Goal: Information Seeking & Learning: Learn about a topic

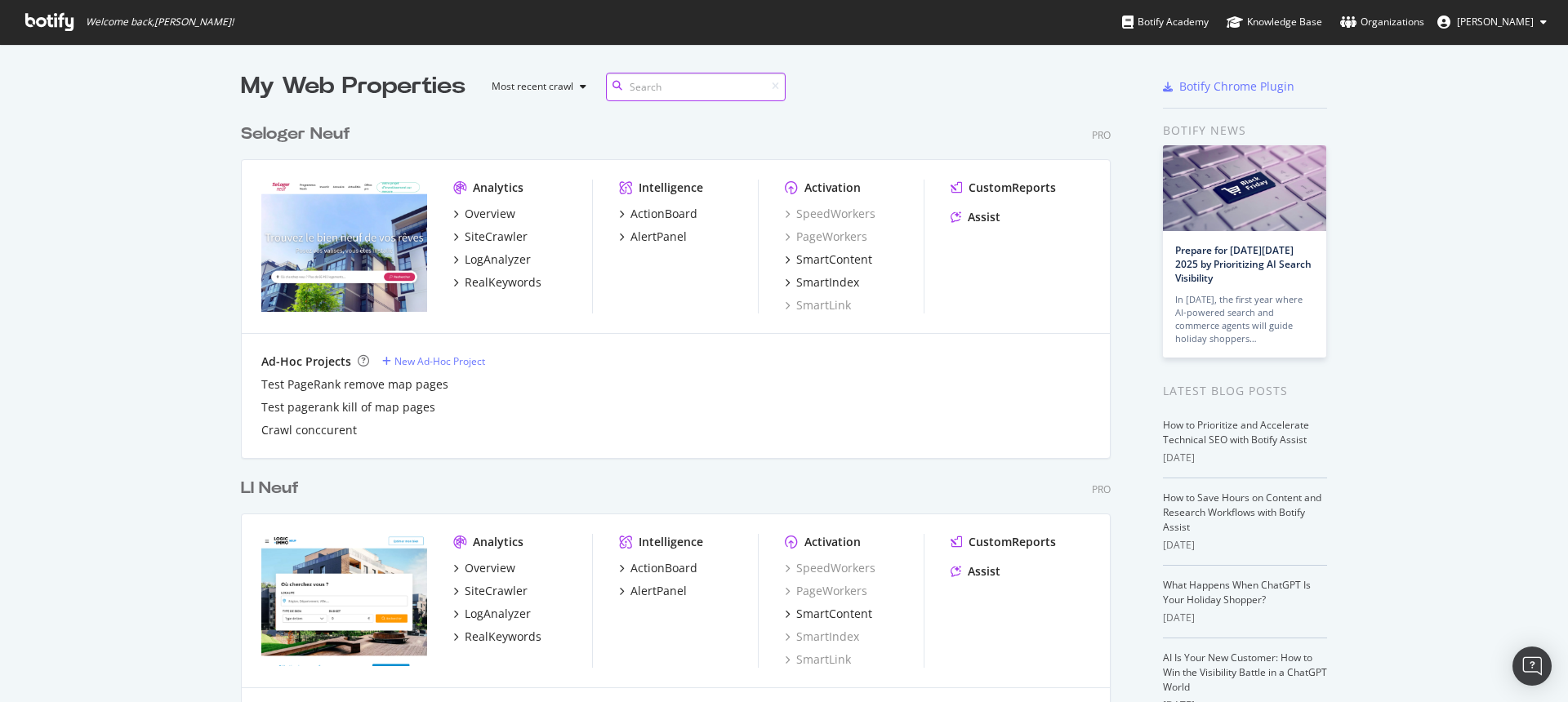
scroll to position [4613, 870]
type input "u"
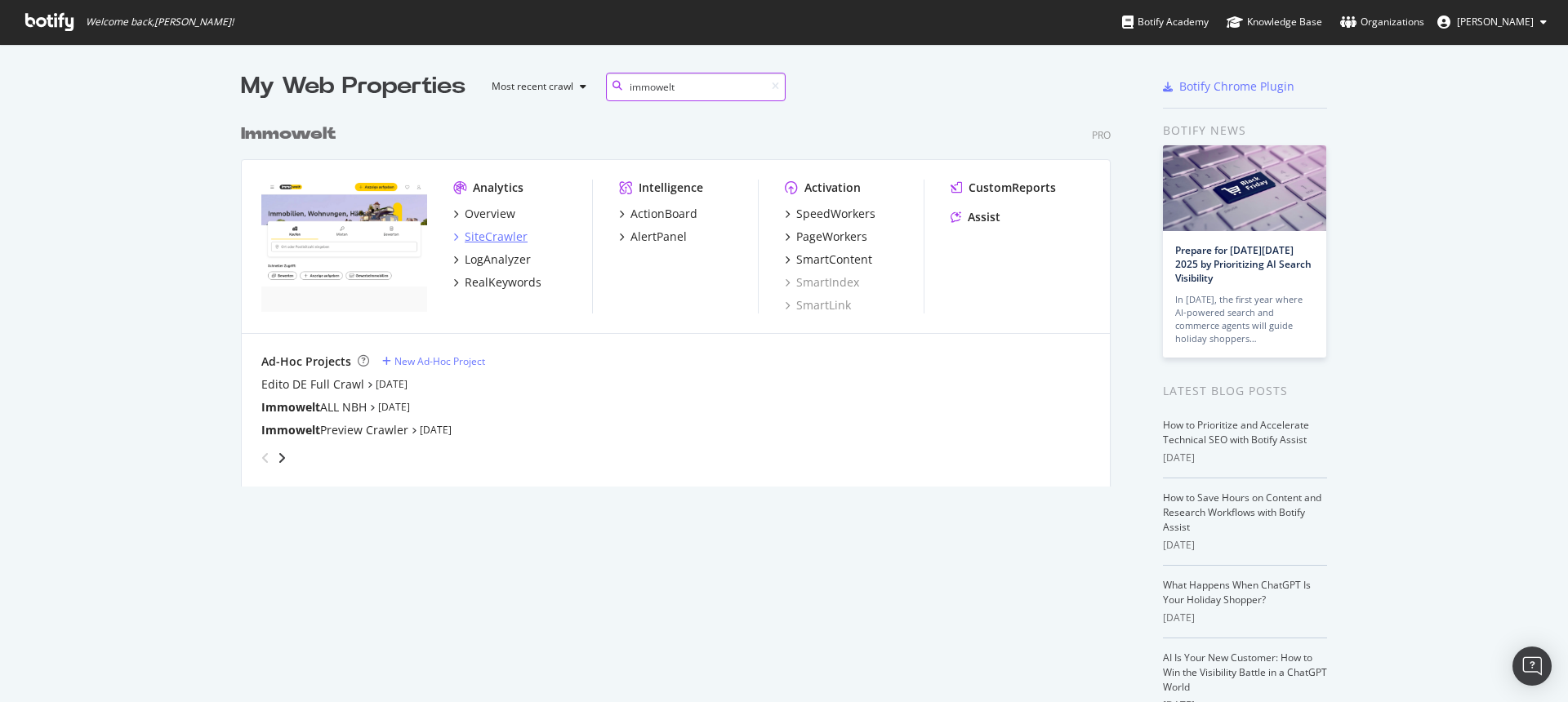
type input "immowelt"
click at [468, 229] on div "SiteCrawler" at bounding box center [496, 237] width 63 height 17
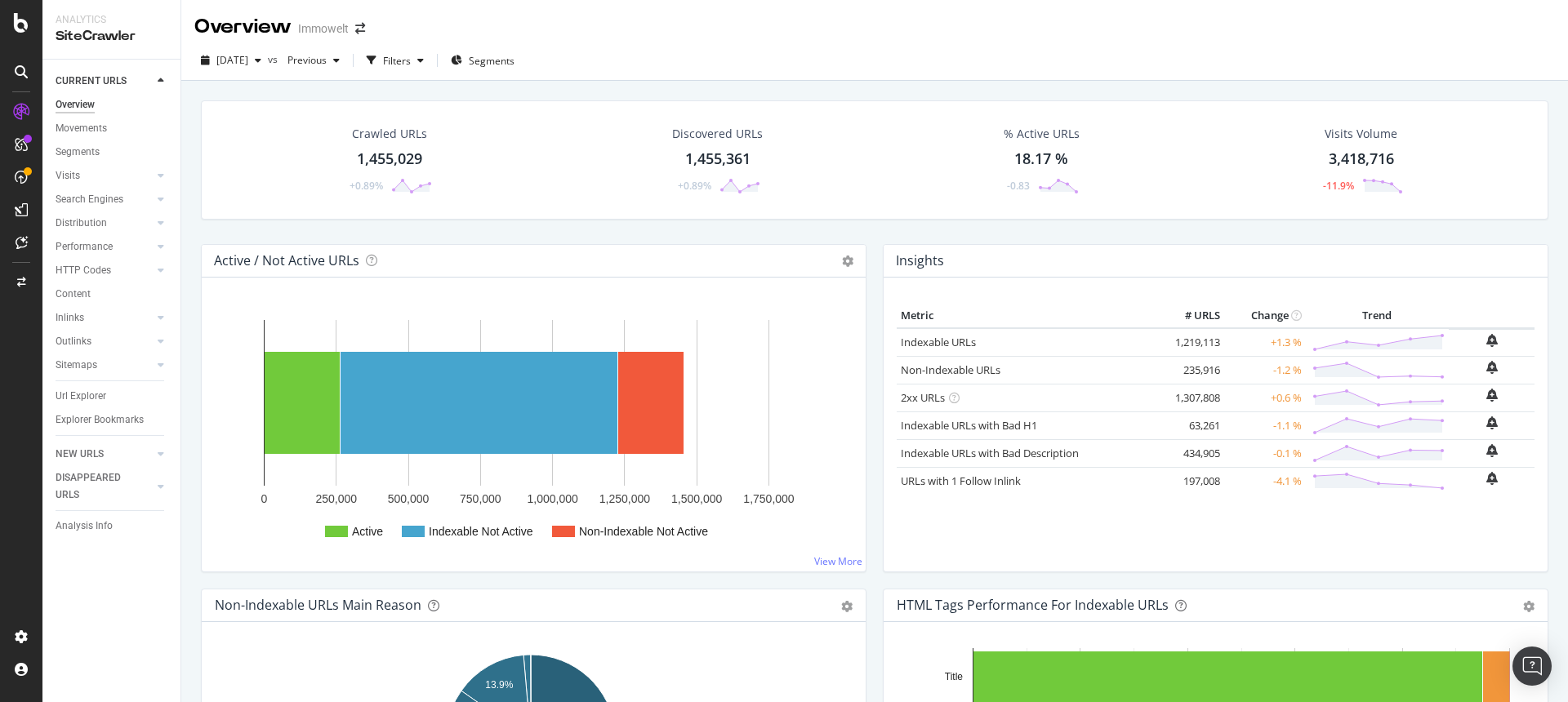
click at [381, 151] on div "1,455,029" at bounding box center [389, 159] width 65 height 21
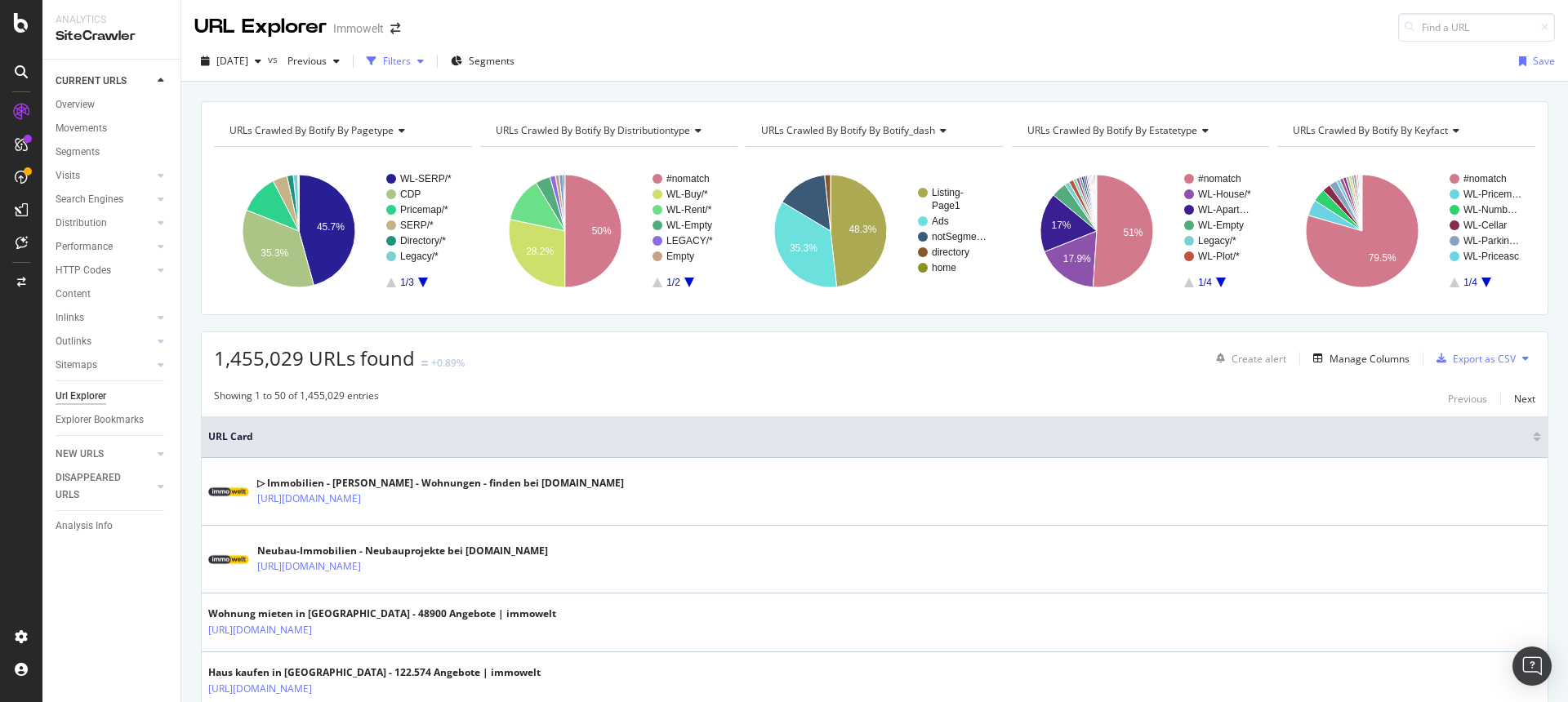
click at [410, 59] on div "Filters" at bounding box center [397, 61] width 28 height 14
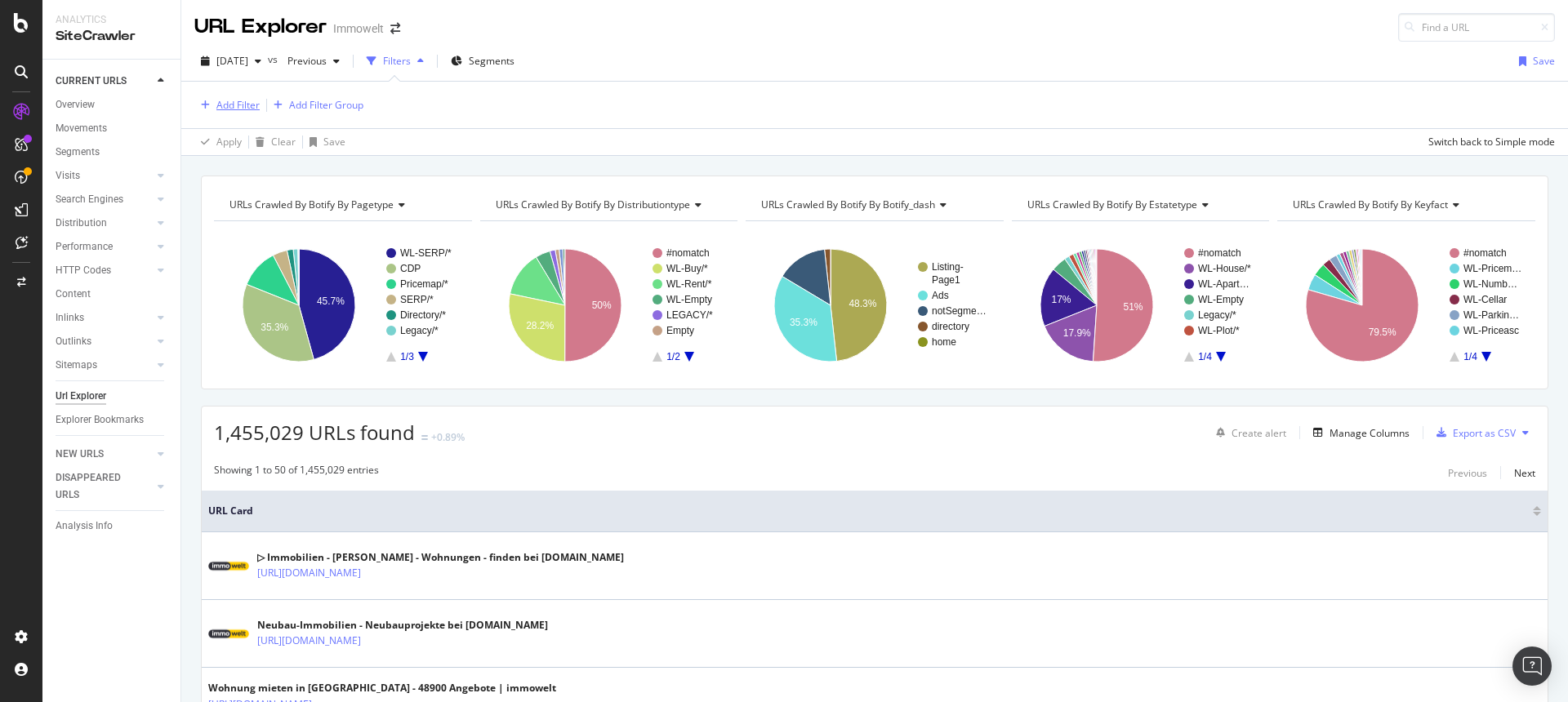
click at [247, 107] on div "Add Filter" at bounding box center [238, 105] width 44 height 14
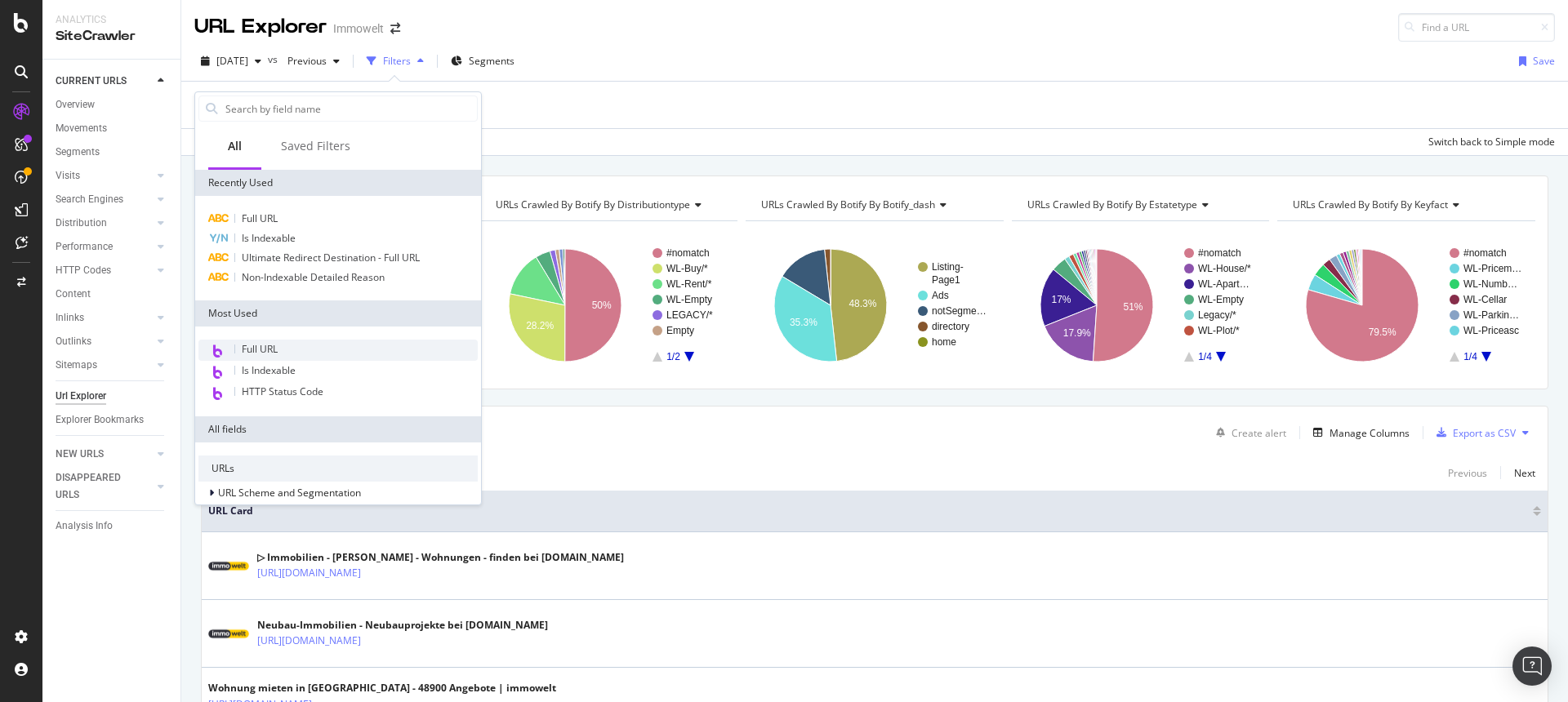
click at [280, 347] on div "Full URL" at bounding box center [338, 350] width 279 height 21
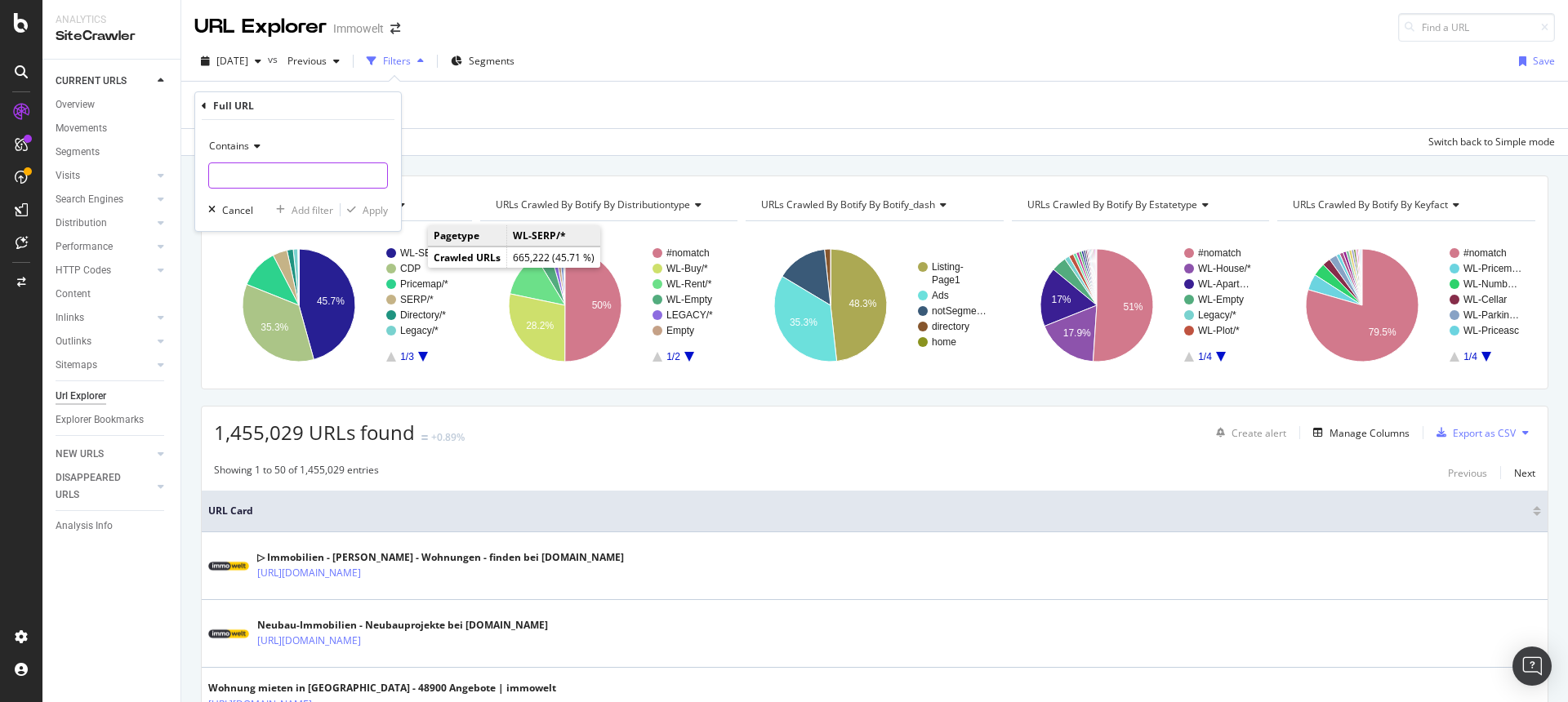
click at [237, 173] on input "text" at bounding box center [298, 176] width 178 height 26
paste input "[URL][DOMAIN_NAME]"
type input "[URL][DOMAIN_NAME]"
click at [371, 210] on div "Apply" at bounding box center [375, 210] width 25 height 14
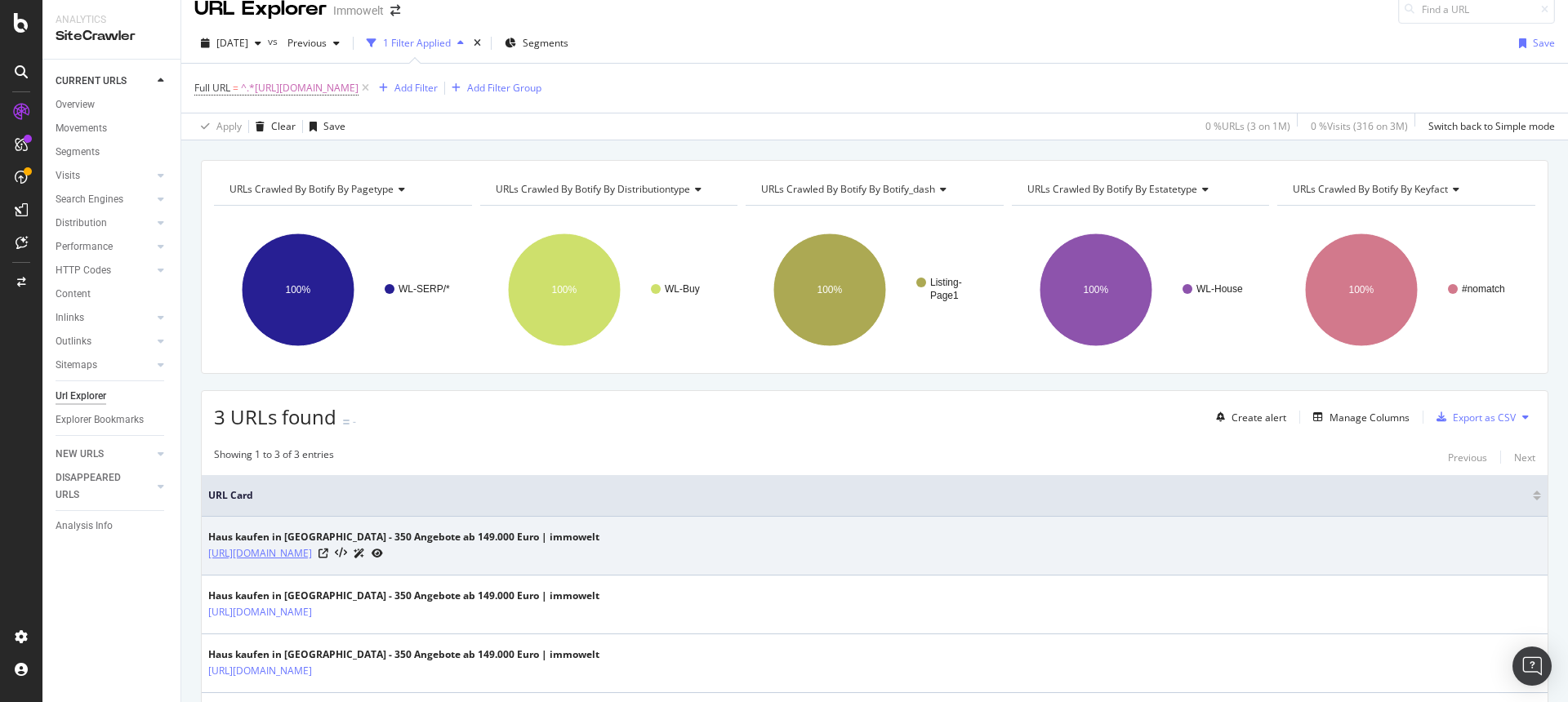
scroll to position [3, 0]
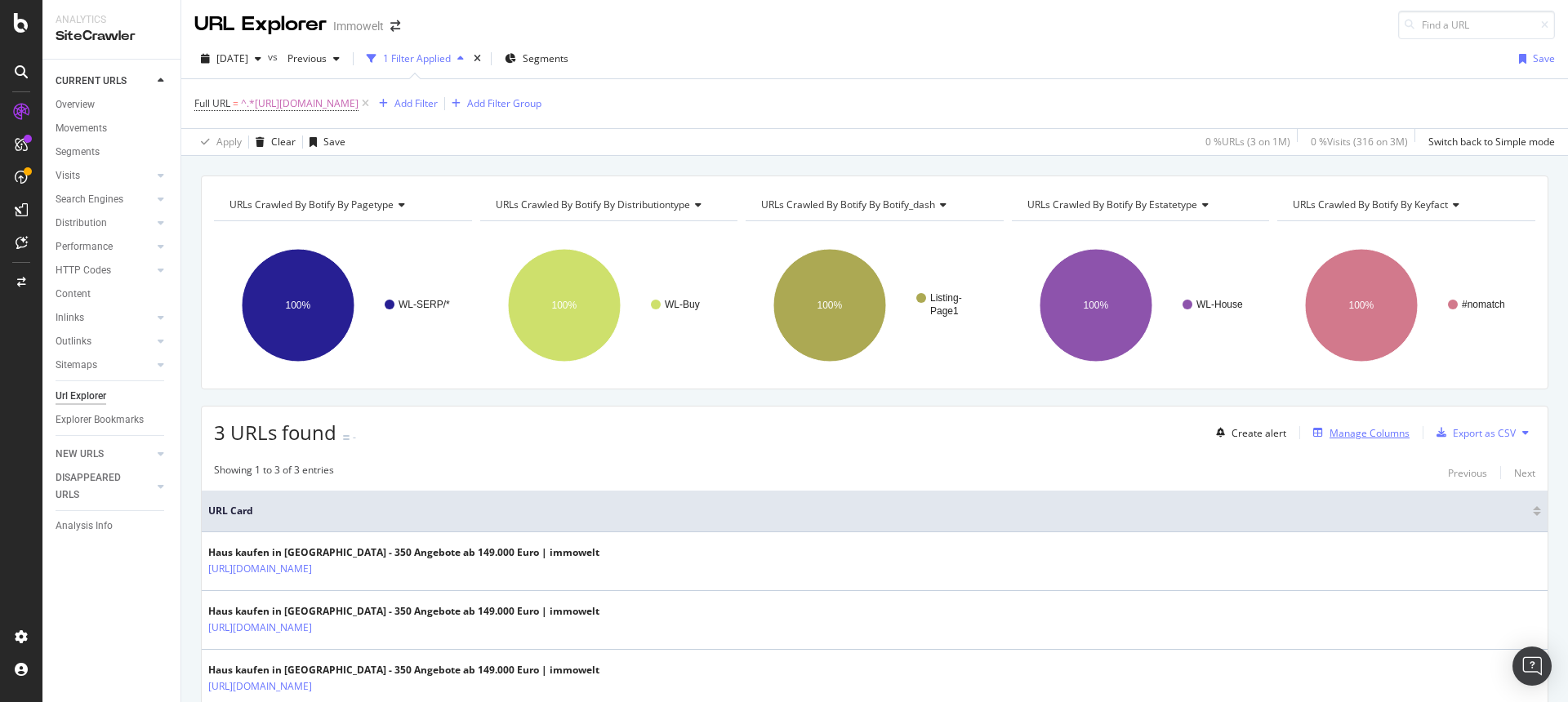
click at [1365, 435] on div "Manage Columns" at bounding box center [1369, 433] width 80 height 14
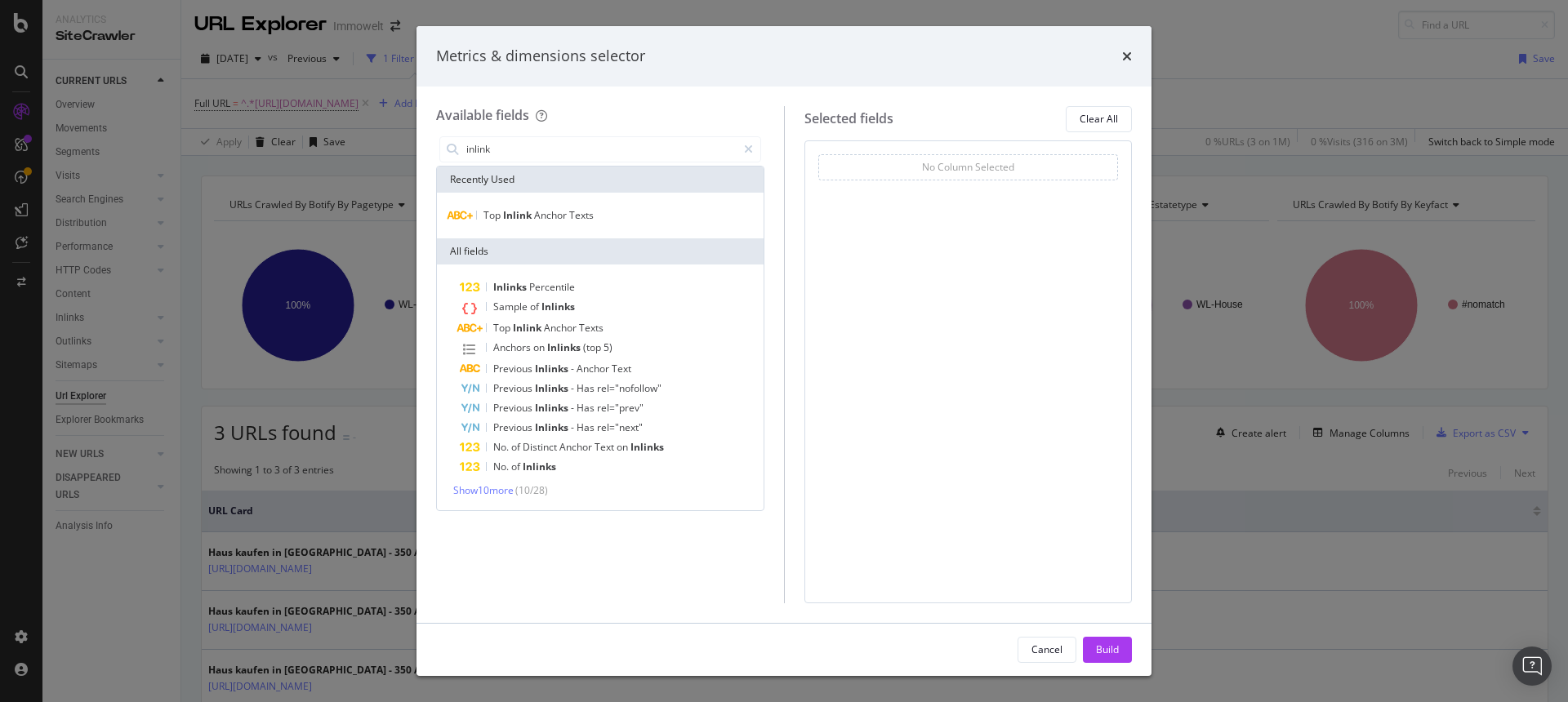
drag, startPoint x: 526, startPoint y: 152, endPoint x: 434, endPoint y: 137, distance: 93.2
click at [434, 137] on div "Available fields inlink Recently Used Top Inlink Anchor Texts All fields Inlink…" at bounding box center [784, 354] width 735 height 536
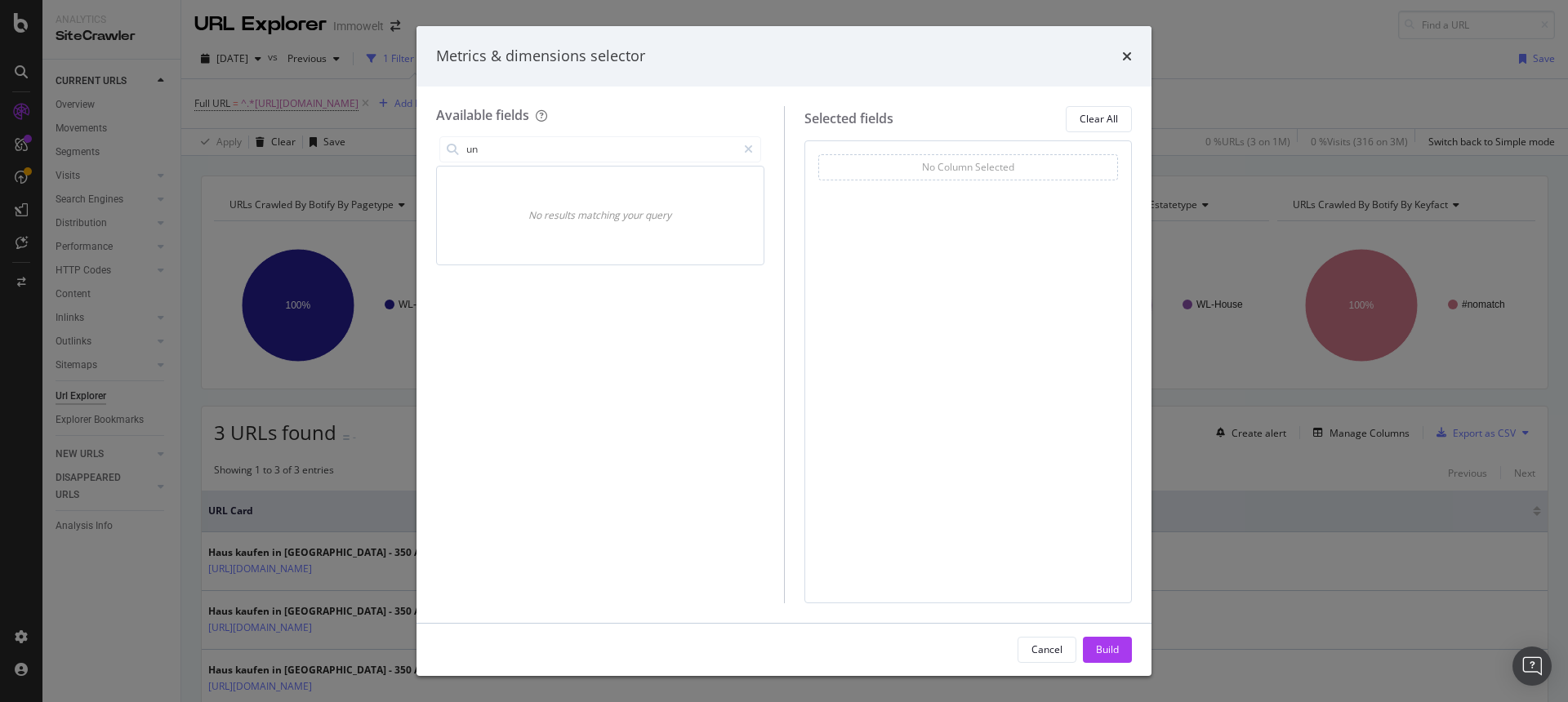
type input "u"
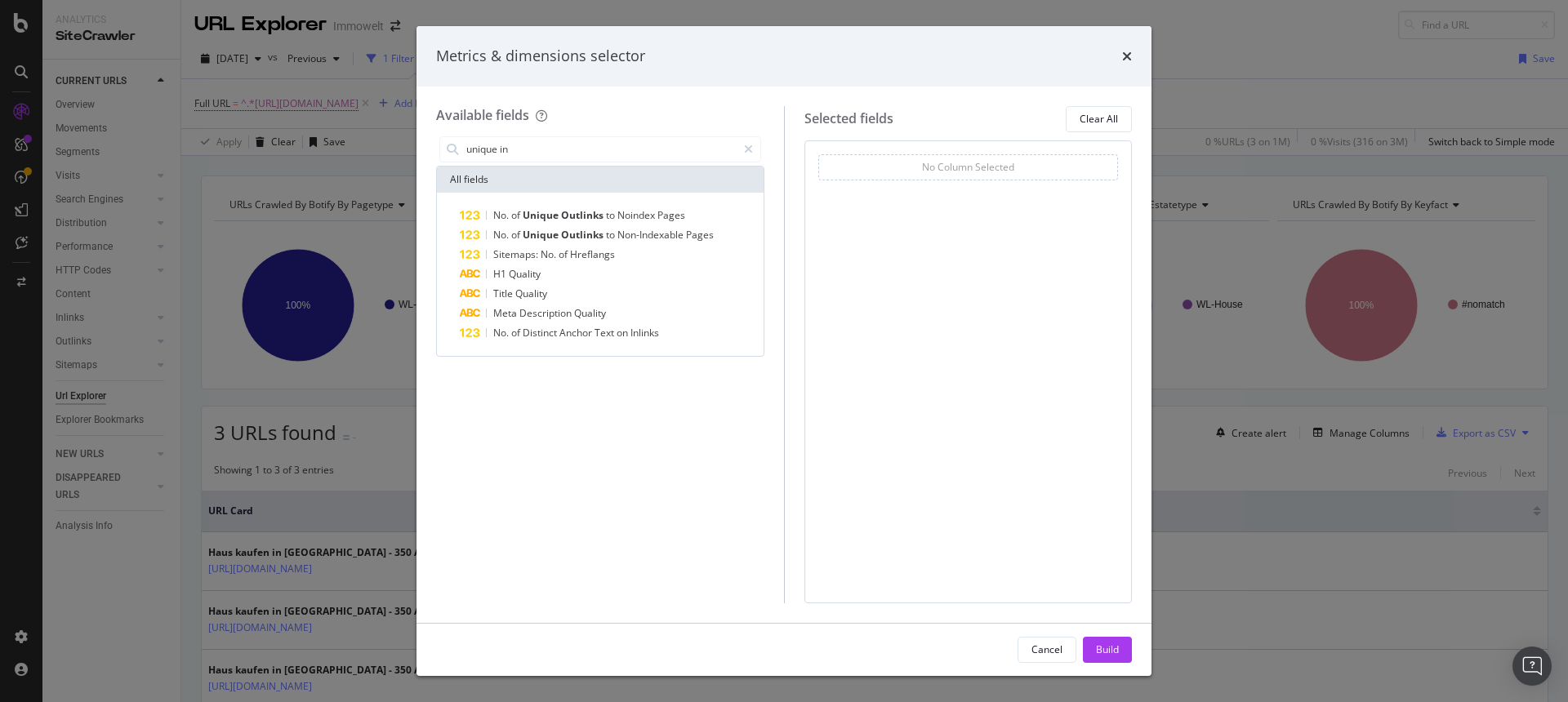
drag, startPoint x: 535, startPoint y: 152, endPoint x: 421, endPoint y: 155, distance: 114.0
click at [421, 155] on div "Available fields unique in All fields No. of Unique Outlinks to Noindex Pages N…" at bounding box center [784, 354] width 735 height 536
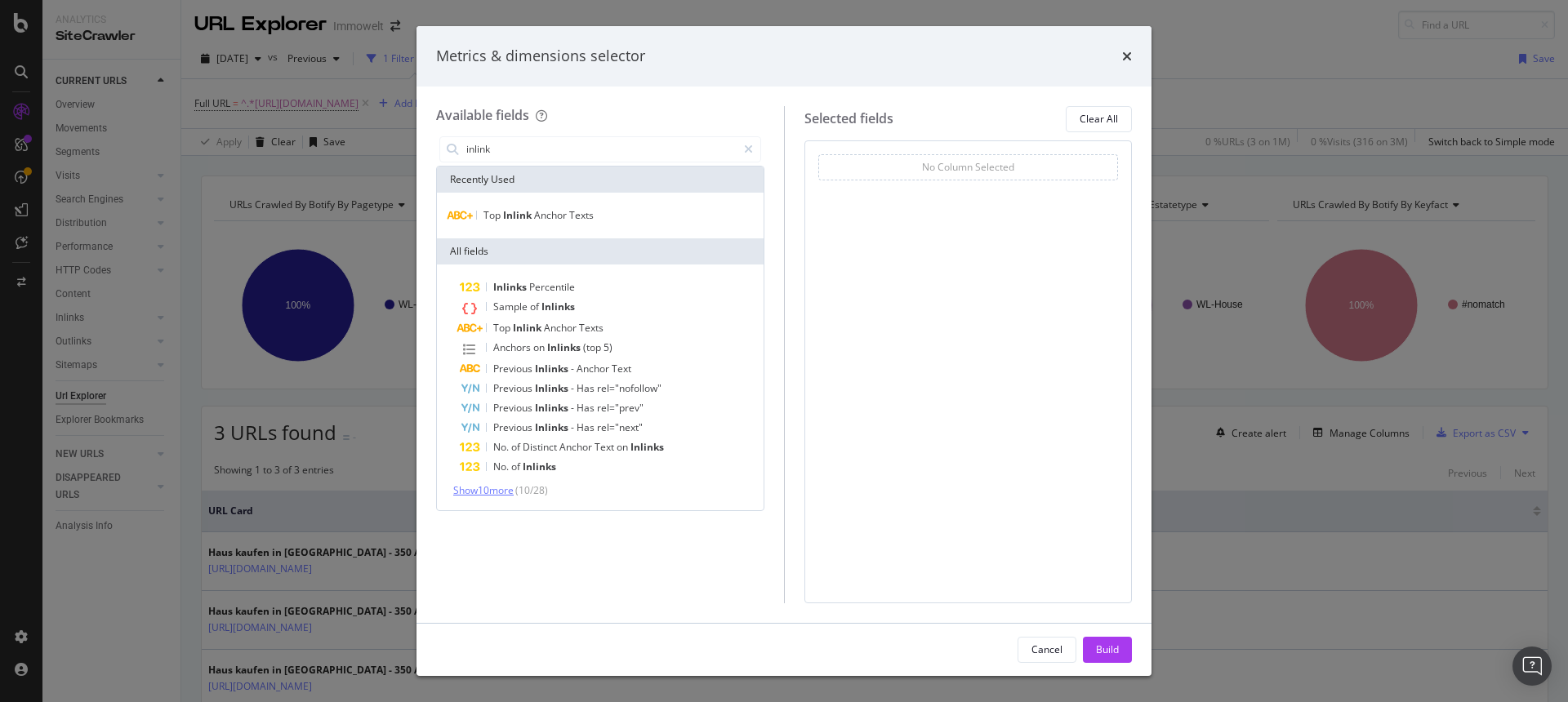
type input "inlink"
click at [507, 488] on span "Show 10 more" at bounding box center [483, 491] width 60 height 14
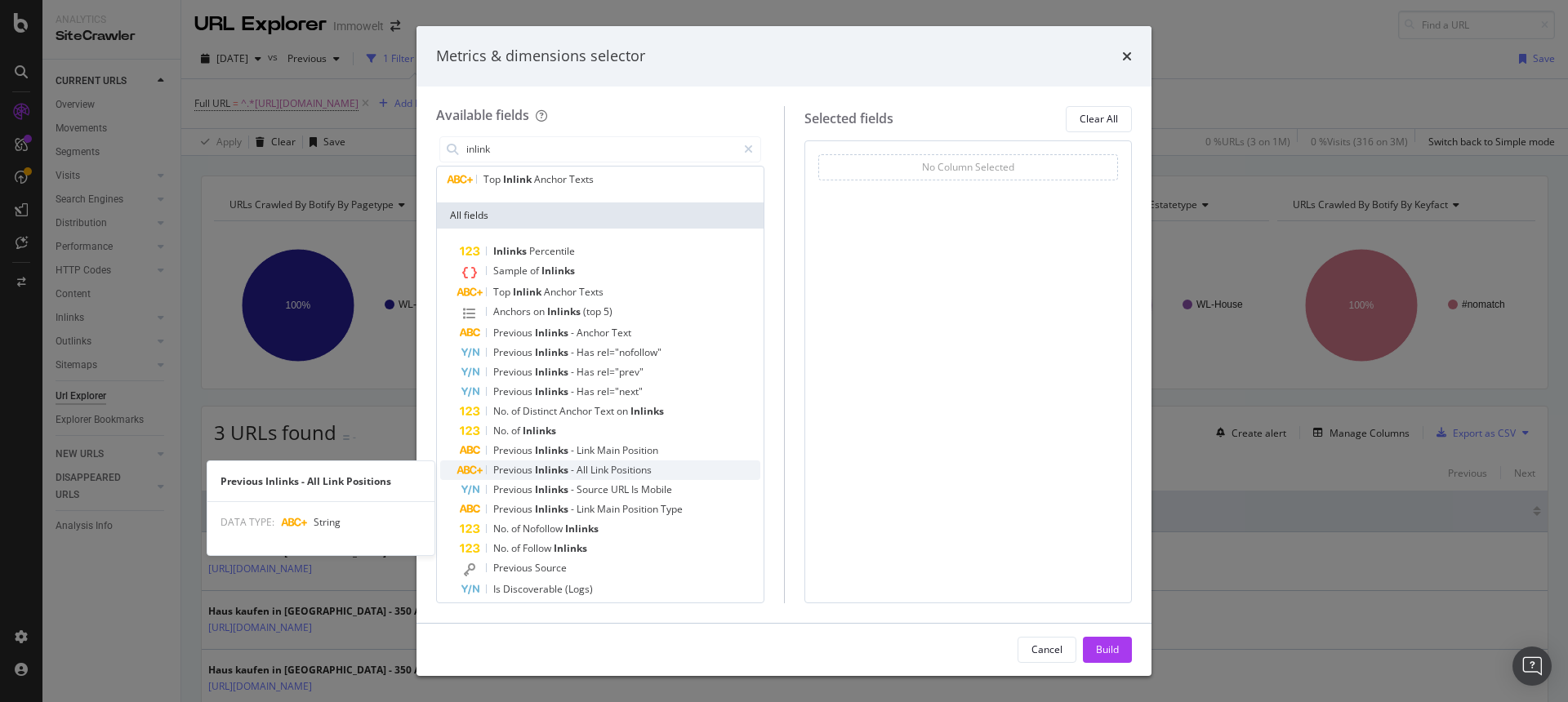
scroll to position [94, 0]
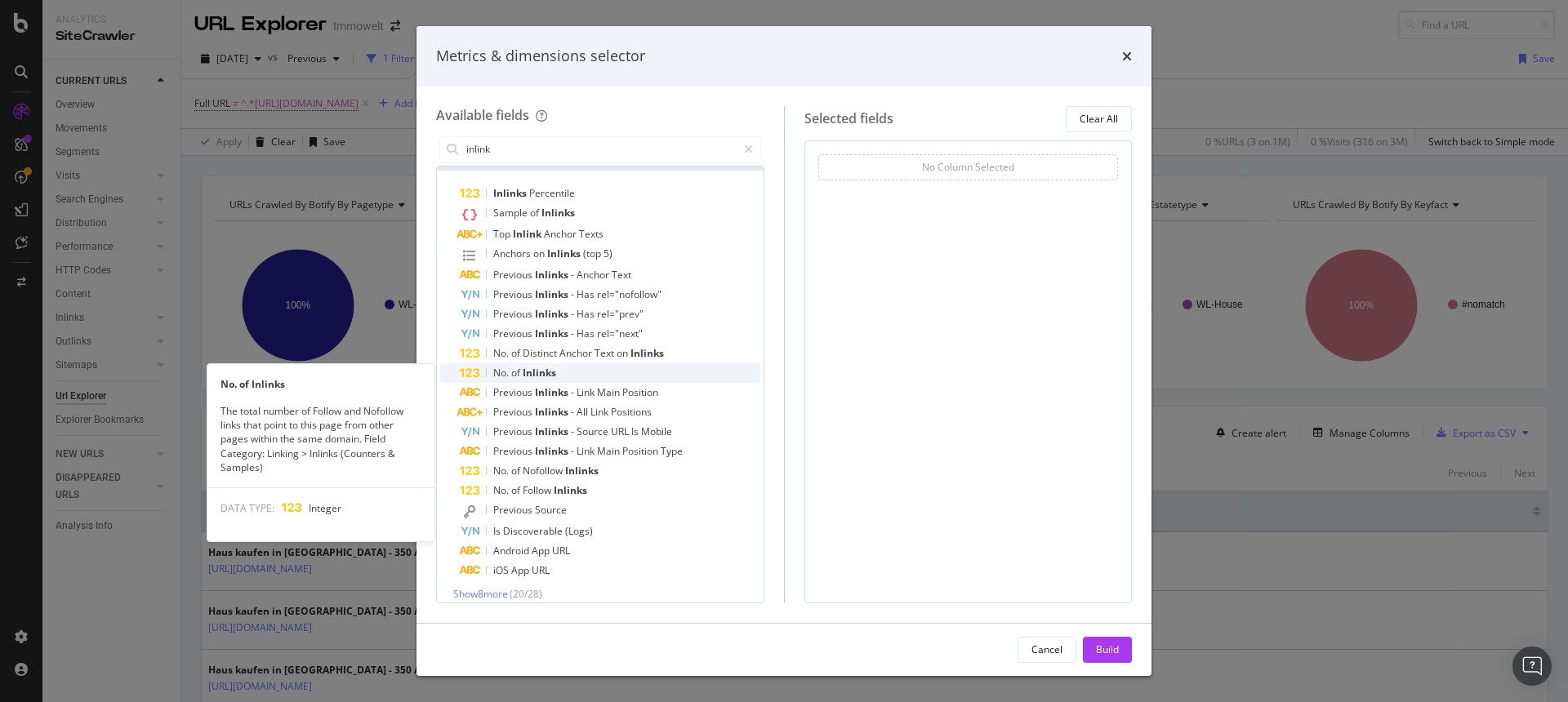
click at [547, 366] on span "Inlinks" at bounding box center [540, 373] width 33 height 14
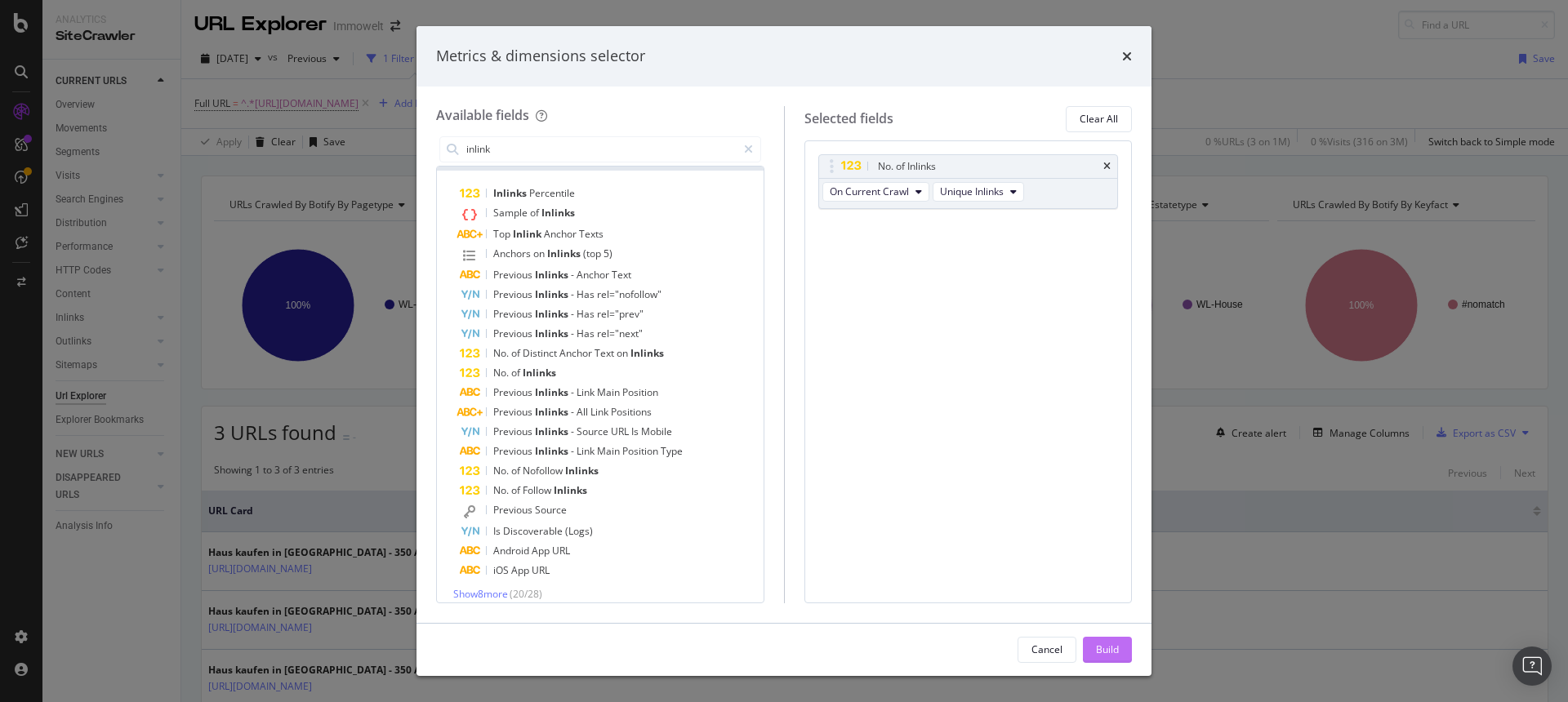
click at [1099, 644] on div "Build" at bounding box center [1107, 650] width 23 height 14
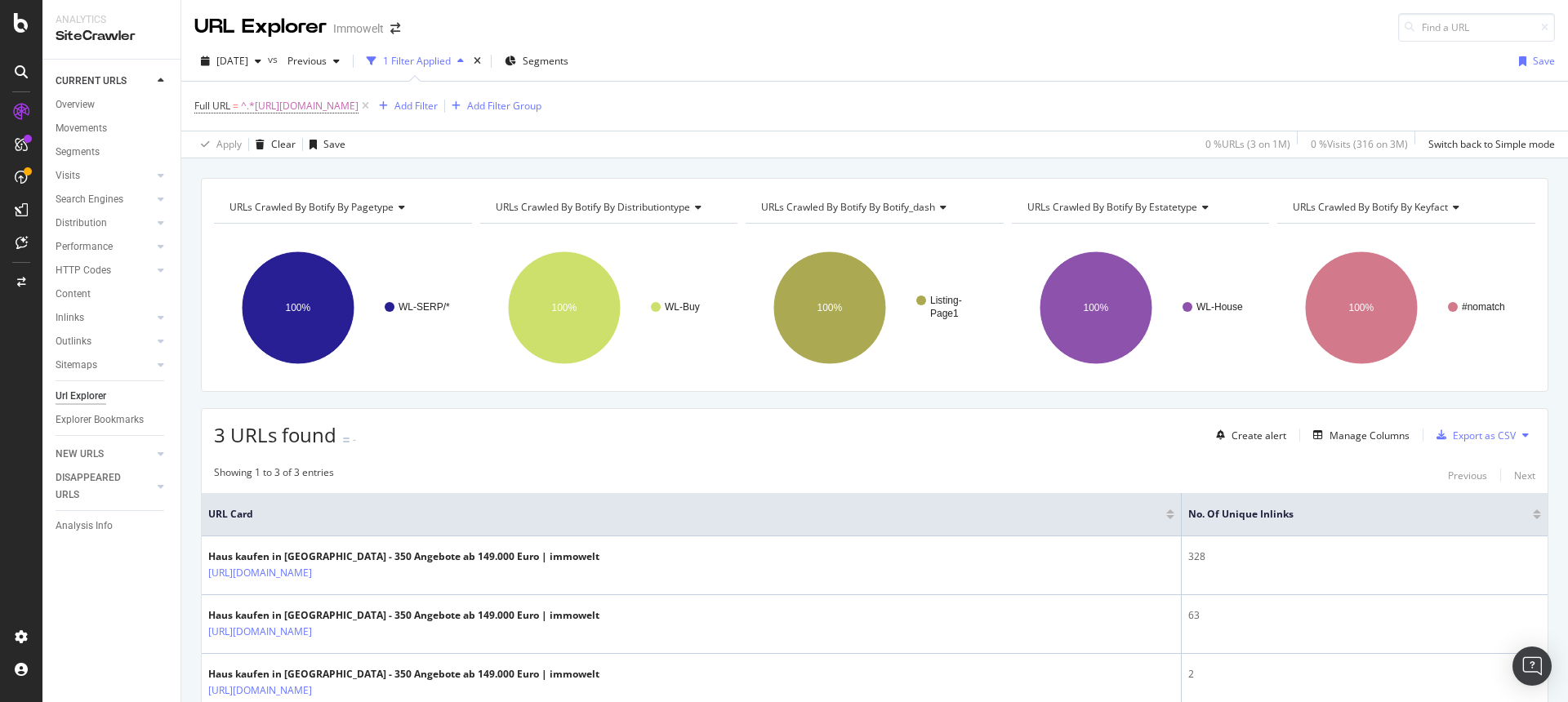
click at [1370, 423] on div "Create alert Manage Columns Export as CSV" at bounding box center [1372, 436] width 326 height 28
click at [1368, 435] on div "Manage Columns" at bounding box center [1369, 436] width 80 height 14
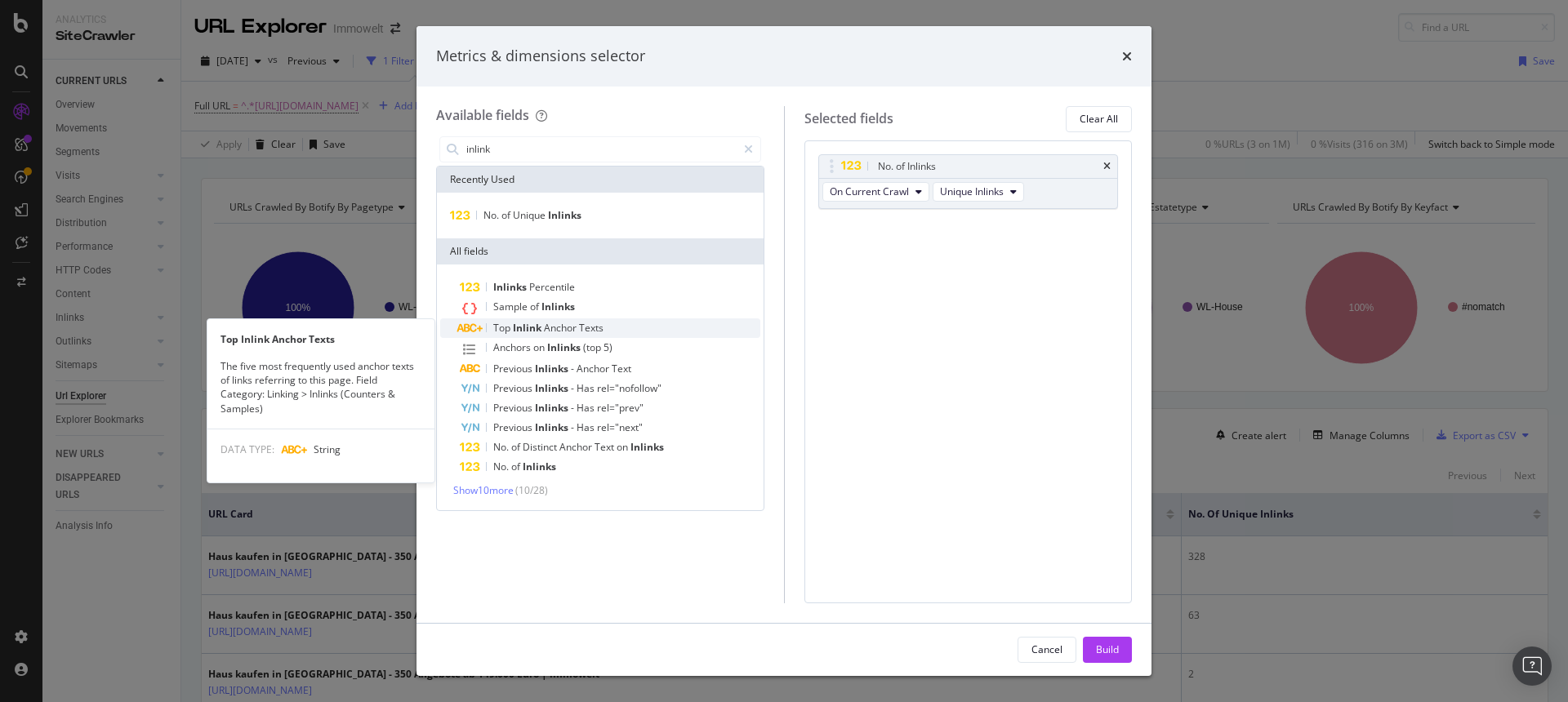
type input "inlink"
click at [561, 332] on span "Anchor" at bounding box center [561, 328] width 35 height 14
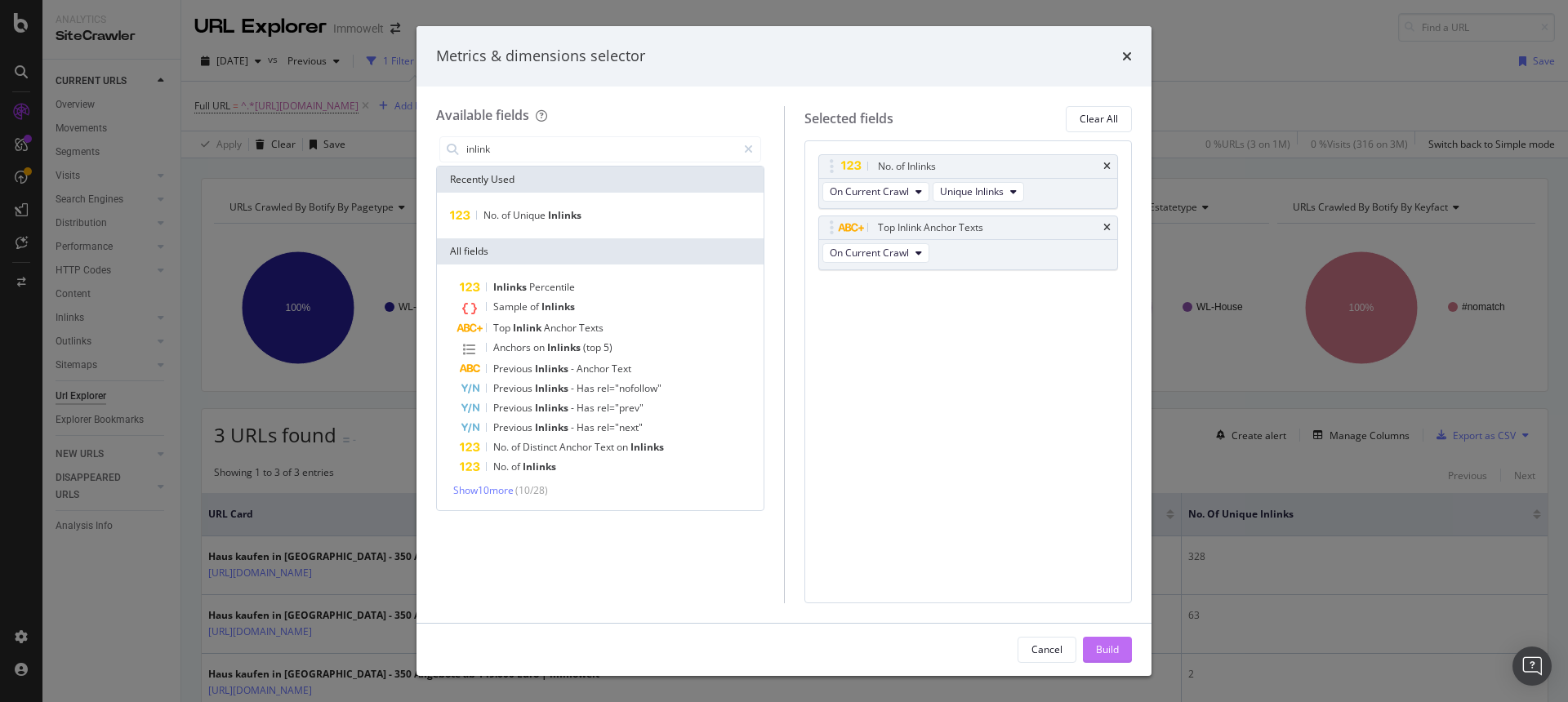
click at [1101, 638] on div "Build" at bounding box center [1107, 650] width 23 height 24
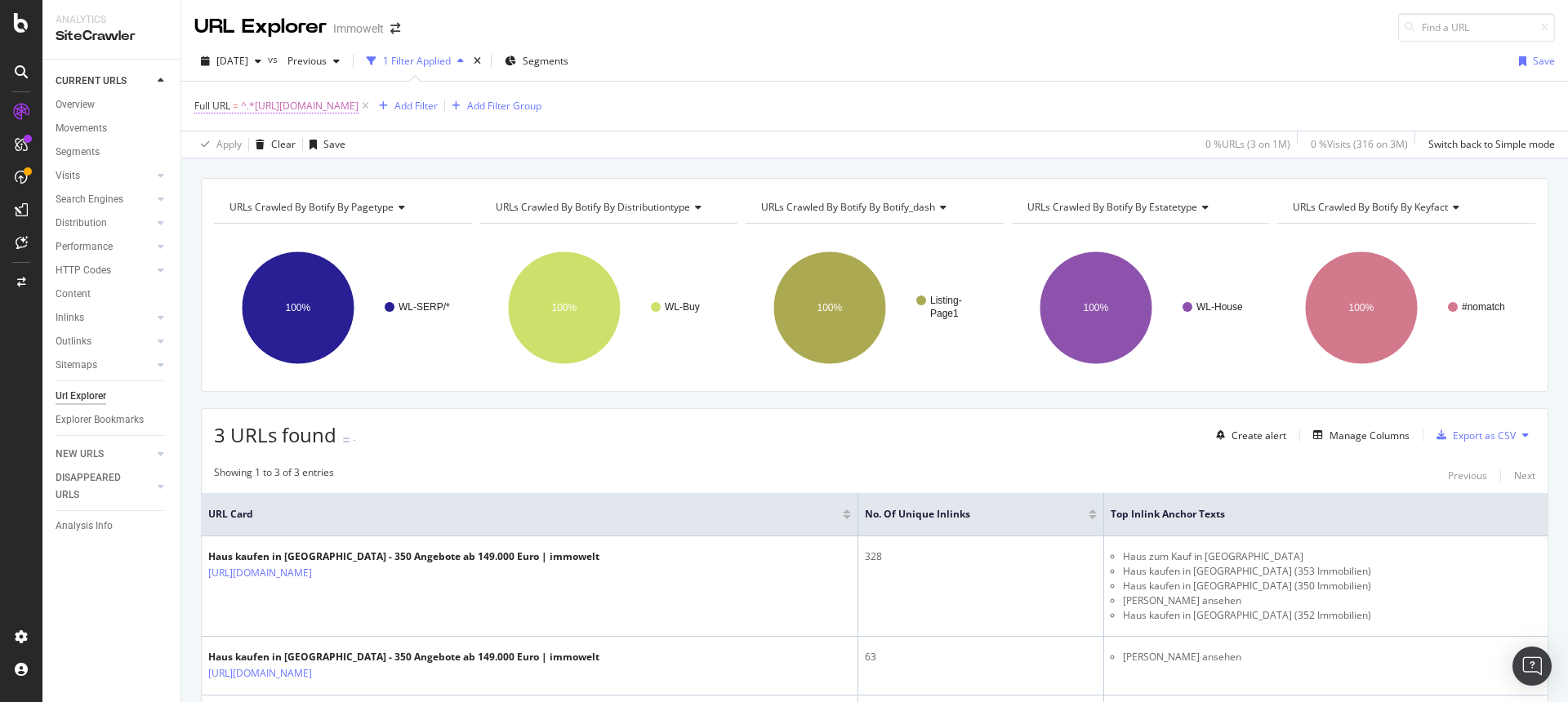
click at [359, 103] on span "^.*[URL][DOMAIN_NAME]" at bounding box center [299, 106] width 118 height 23
click at [374, 173] on icon at bounding box center [375, 174] width 9 height 11
click at [334, 176] on input "text" at bounding box center [298, 174] width 178 height 26
paste input "[URL][DOMAIN_NAME]"
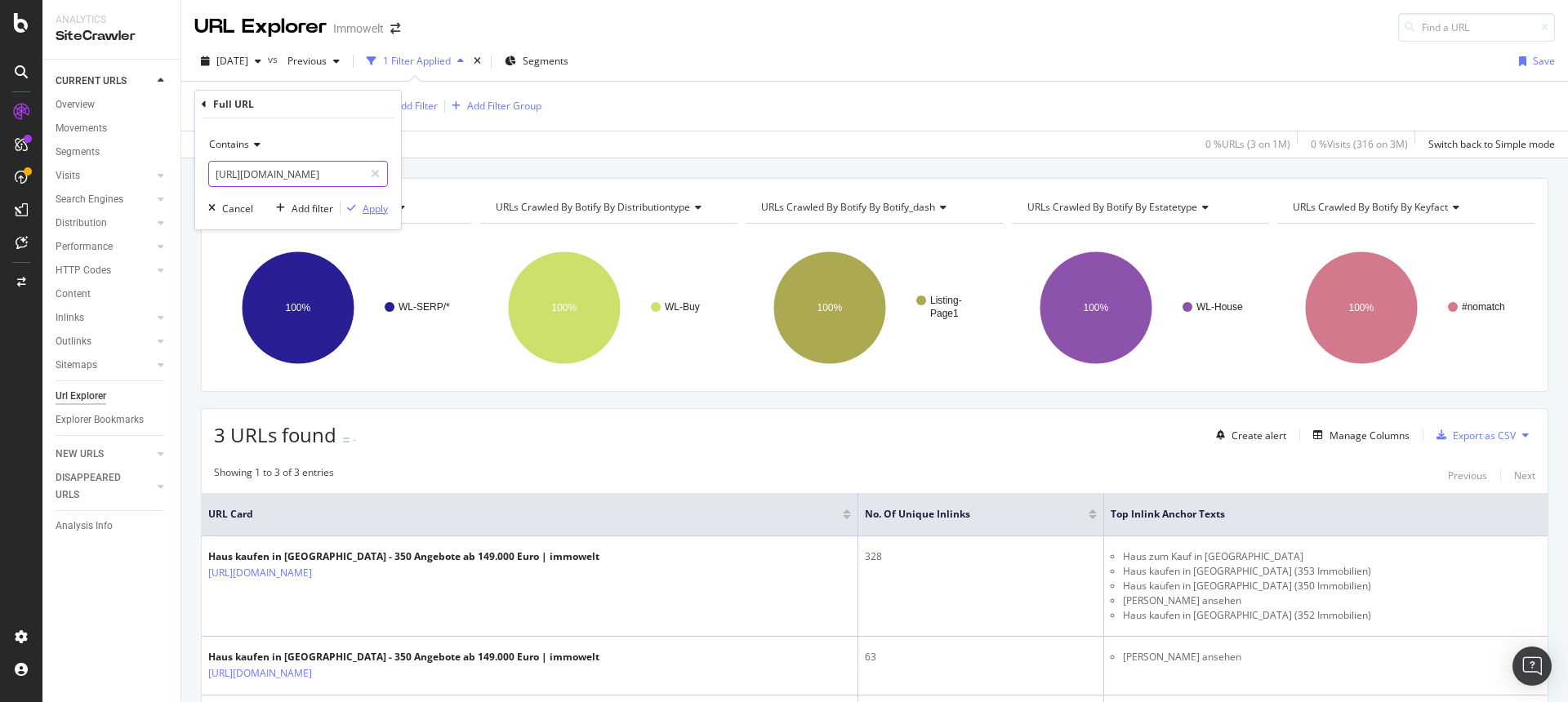
type input "[URL][DOMAIN_NAME]"
click at [377, 210] on div "Apply" at bounding box center [375, 209] width 25 height 14
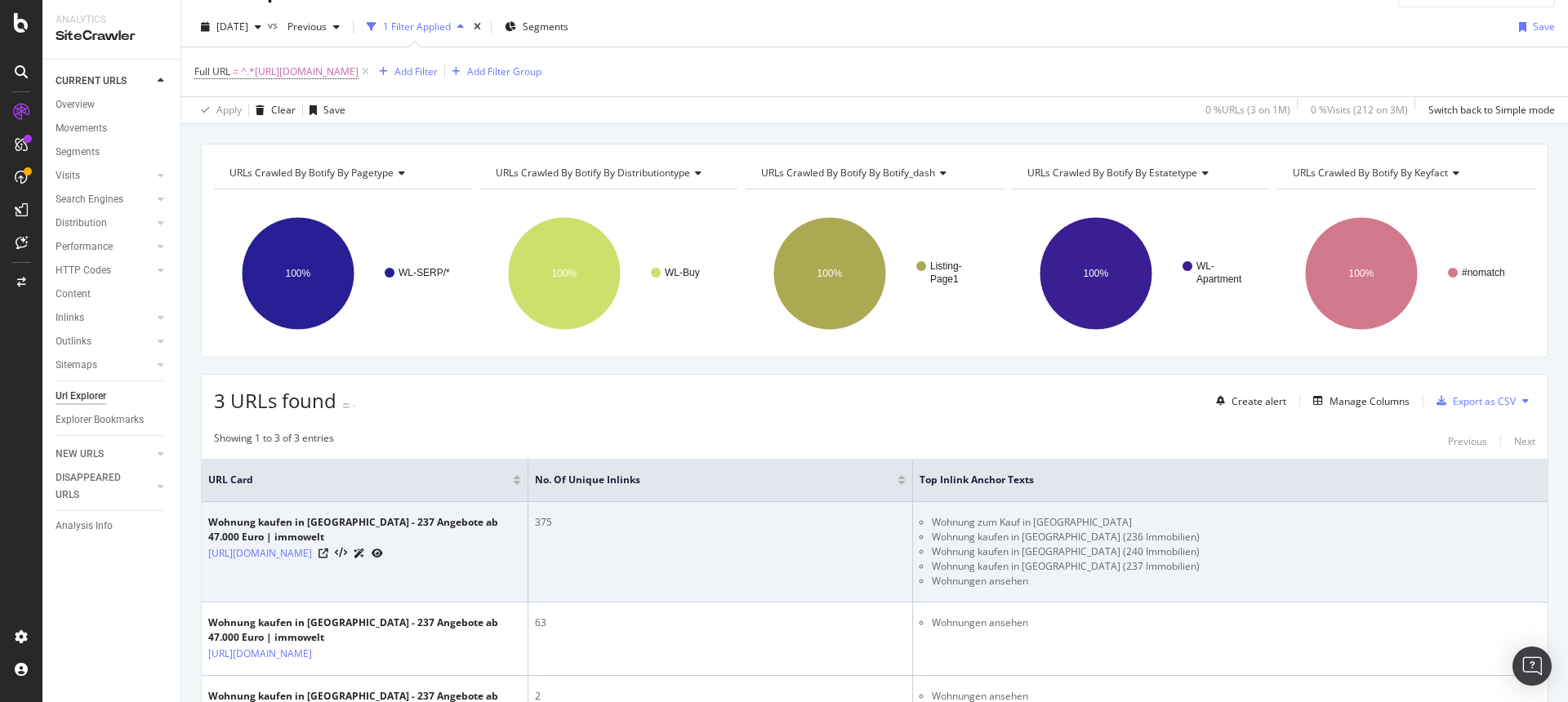
scroll to position [19, 0]
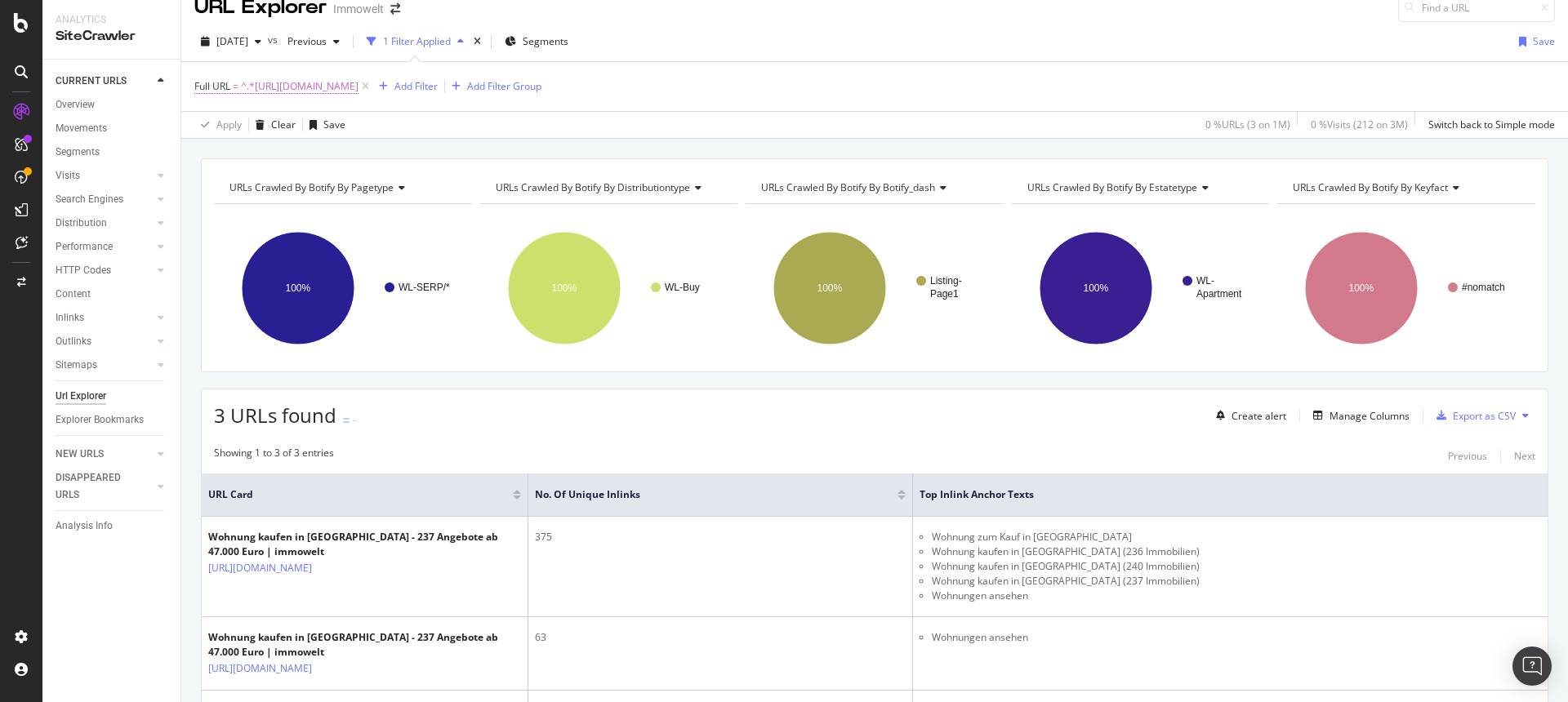
click at [359, 79] on span "^.*[URL][DOMAIN_NAME]" at bounding box center [299, 86] width 118 height 23
click at [374, 158] on icon at bounding box center [375, 154] width 9 height 11
click at [334, 157] on input "text" at bounding box center [298, 155] width 178 height 26
paste input "haus kaufen [GEOGRAPHIC_DATA]"
type input "haus kaufen [GEOGRAPHIC_DATA]"
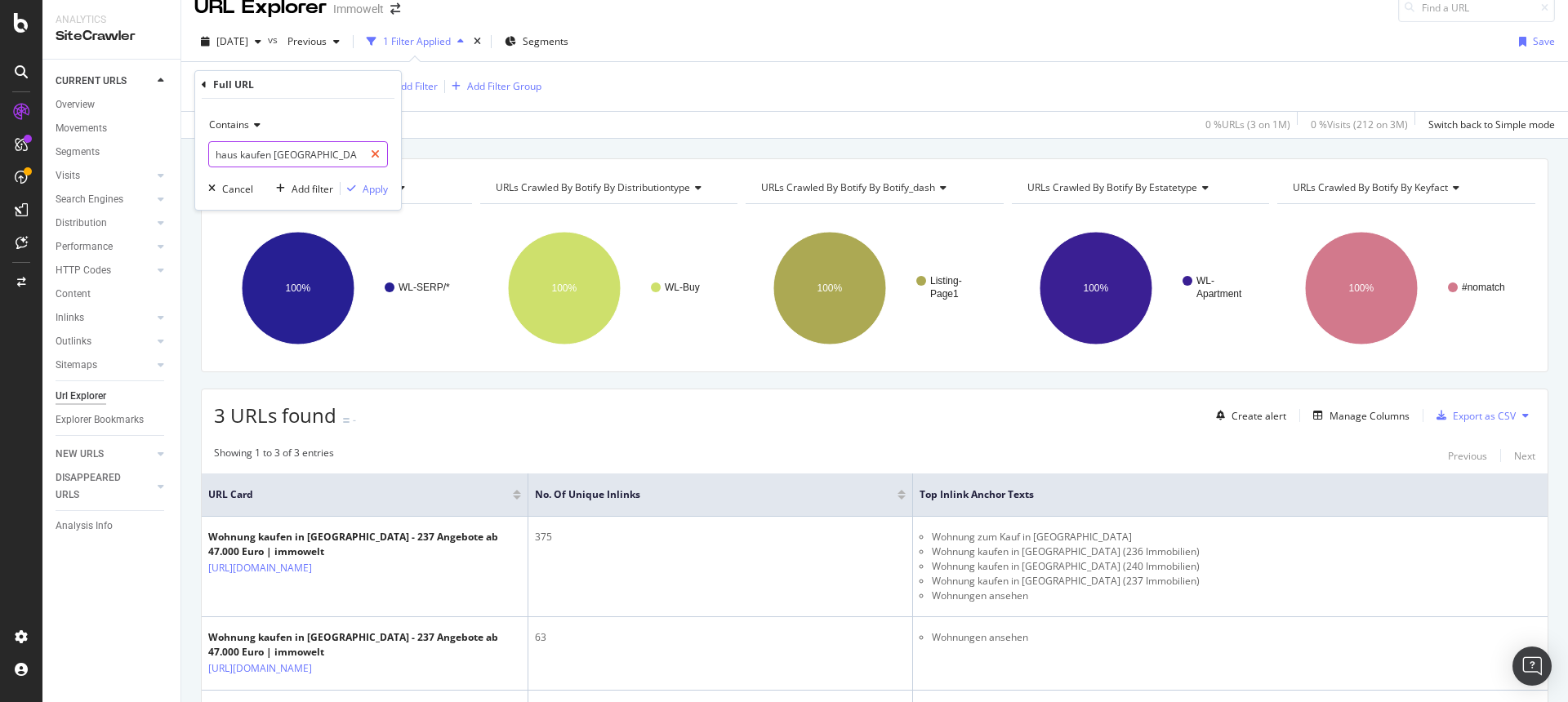
click at [376, 156] on icon at bounding box center [375, 154] width 9 height 11
click at [255, 163] on input "text" at bounding box center [298, 155] width 178 height 26
paste input "[URL][DOMAIN_NAME]"
type input "[URL][DOMAIN_NAME]"
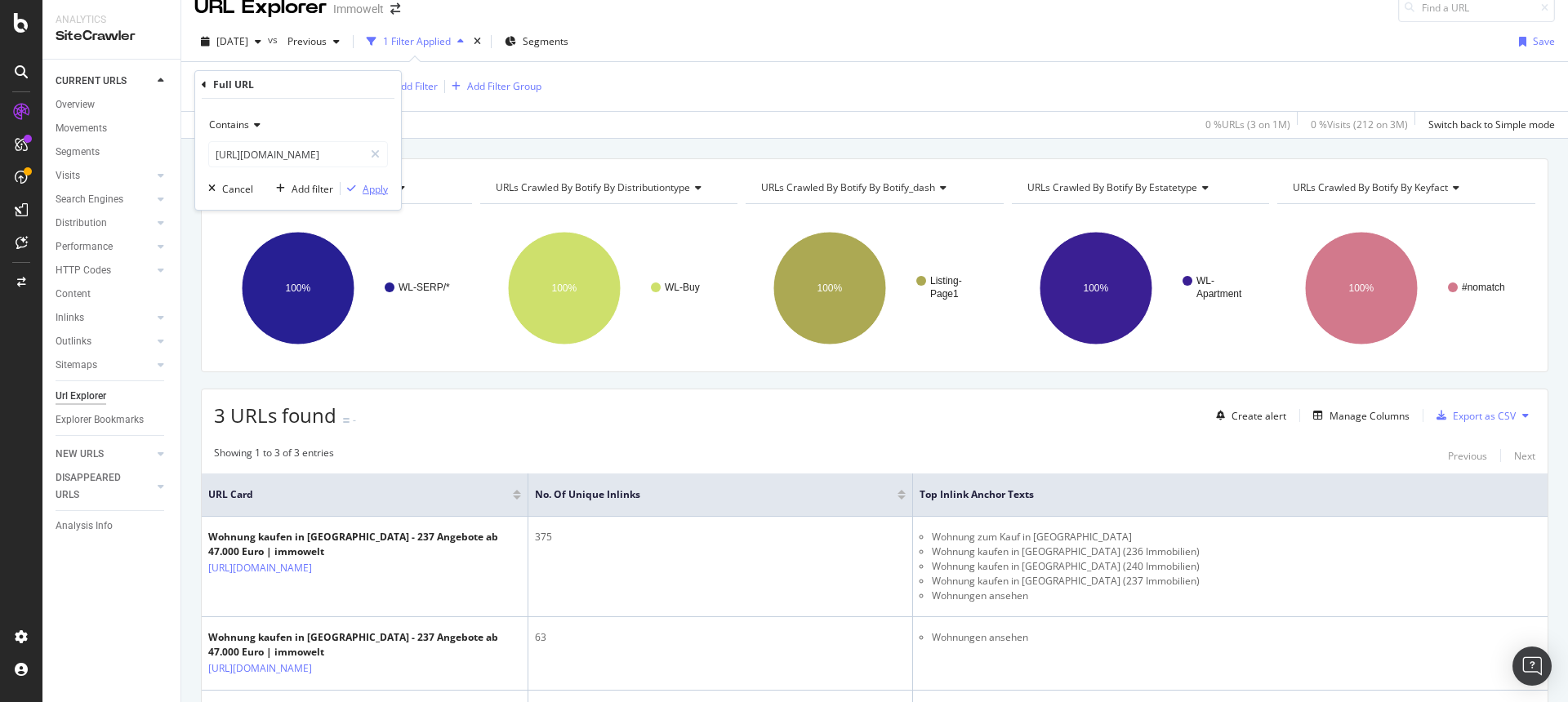
scroll to position [0, 0]
click at [370, 184] on div "Apply" at bounding box center [375, 189] width 25 height 14
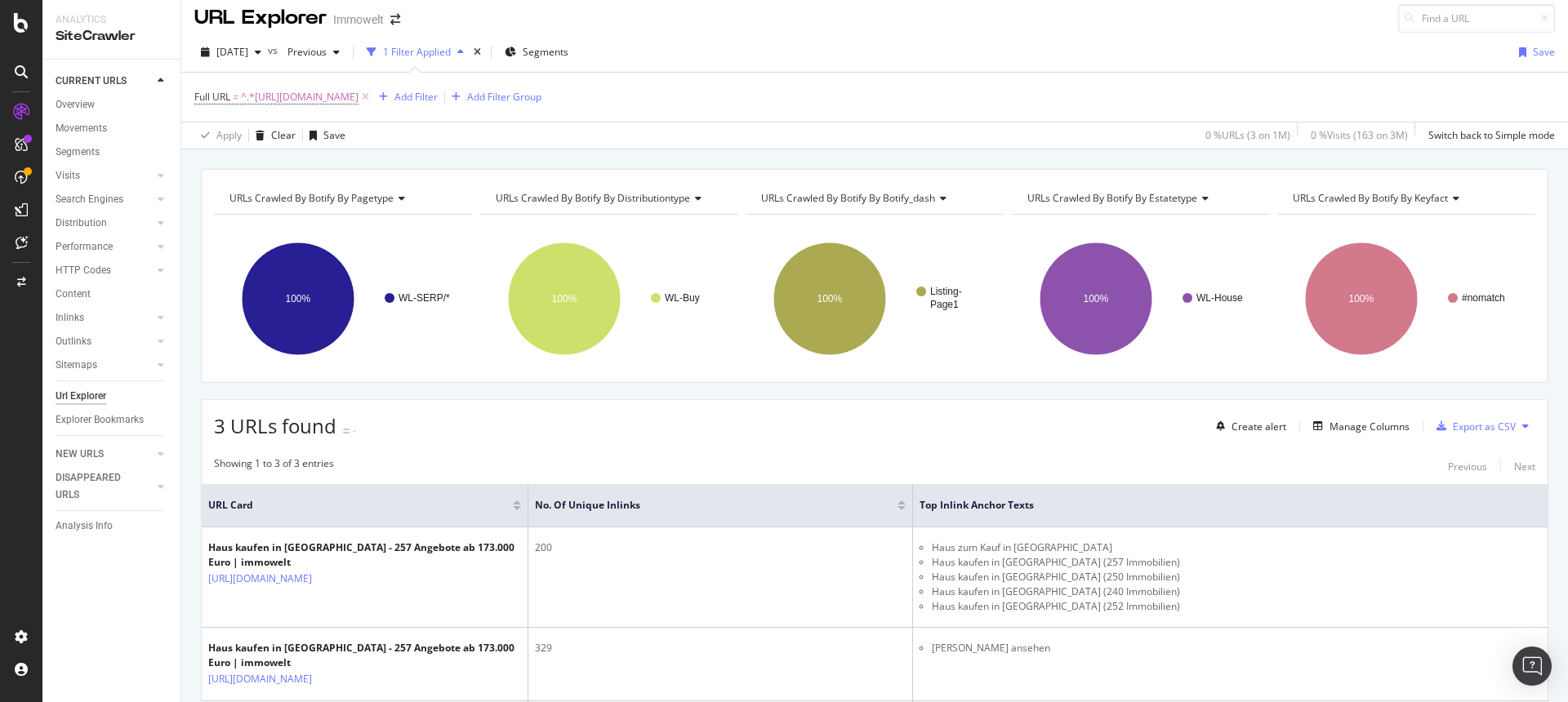
scroll to position [10, 0]
